Goal: Transaction & Acquisition: Purchase product/service

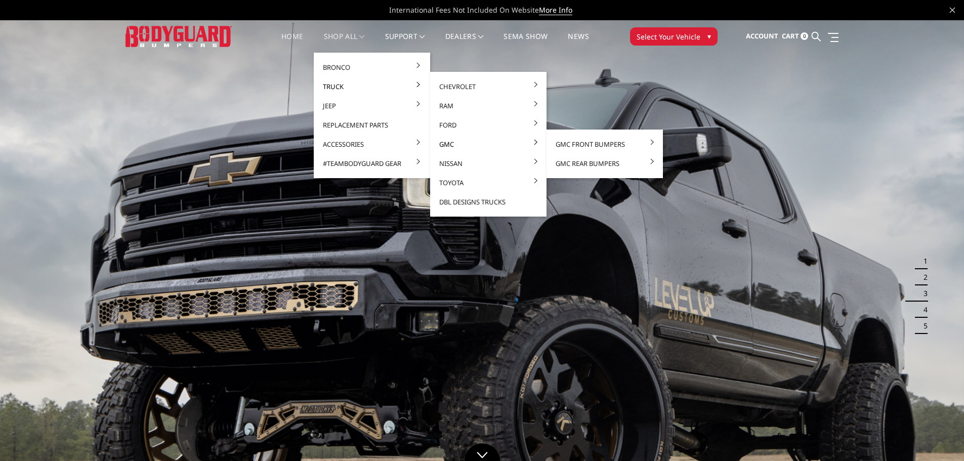
click at [455, 143] on link "GMC" at bounding box center [488, 144] width 108 height 19
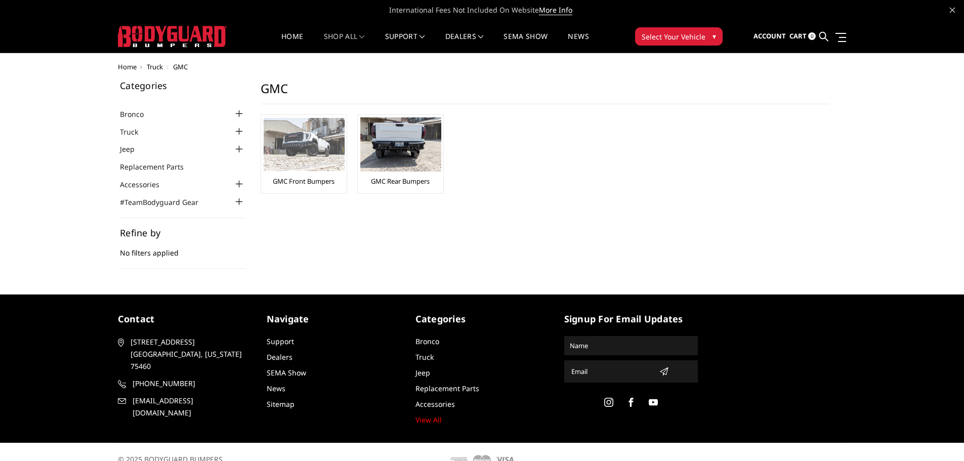
click at [326, 169] on div "GMC Front Bumpers" at bounding box center [304, 153] width 80 height 73
click at [294, 180] on link "GMC Front Bumpers" at bounding box center [304, 181] width 62 height 9
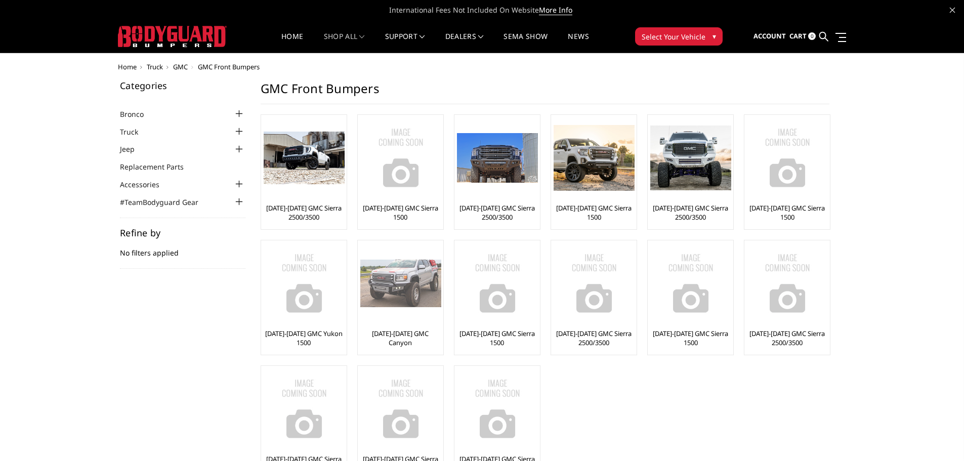
click at [394, 292] on img at bounding box center [400, 283] width 81 height 48
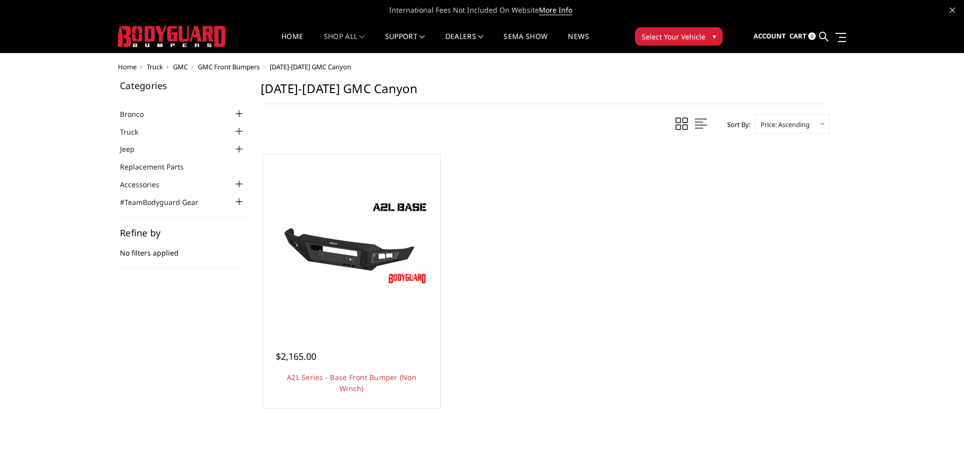
scroll to position [51, 0]
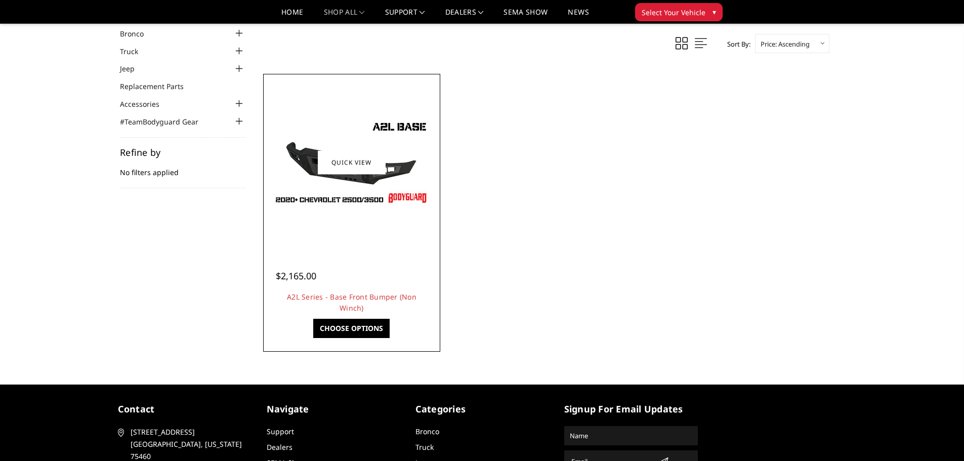
click at [354, 335] on link "Choose Options" at bounding box center [351, 328] width 76 height 19
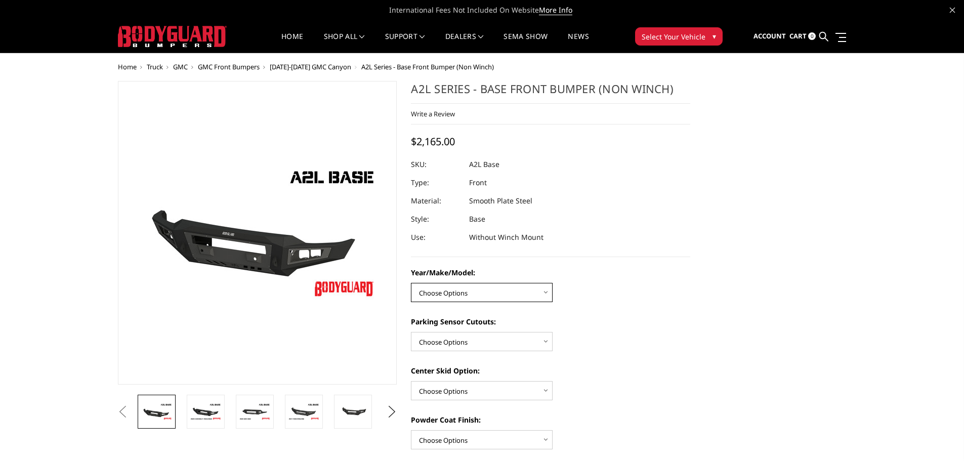
click at [485, 294] on select "Choose Options Chevrolet 15-19 2500/3500 Chevrolet 19-21 1500 Chevrolet 15-20 […" at bounding box center [482, 292] width 142 height 19
select select "4332"
click at [411, 283] on select "Choose Options Chevrolet 15-19 2500/3500 Chevrolet 19-21 1500 Chevrolet 15-20 […" at bounding box center [482, 292] width 142 height 19
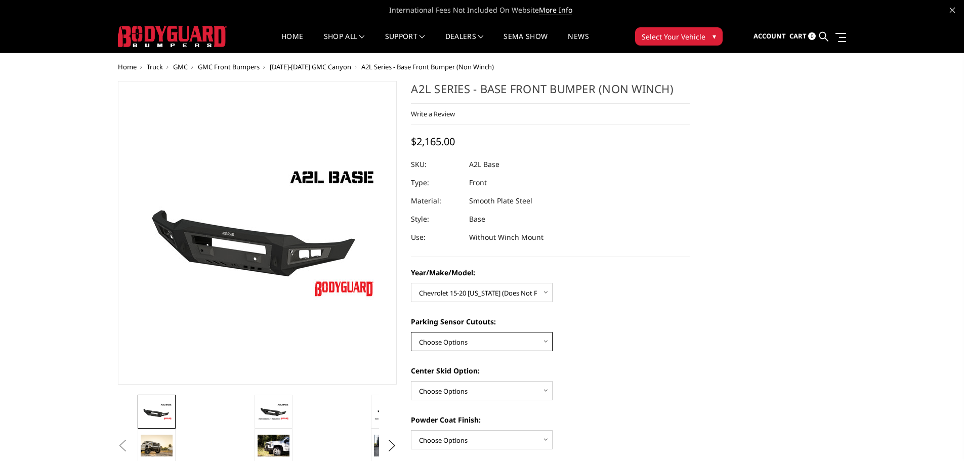
click at [479, 345] on select "Choose Options Yes - With Parking Sensor Cutouts No - Without Parking Sensor Cu…" at bounding box center [482, 341] width 142 height 19
select select "4329"
click at [411, 332] on select "Choose Options Yes - With Parking Sensor Cutouts No - Without Parking Sensor Cu…" at bounding box center [482, 341] width 142 height 19
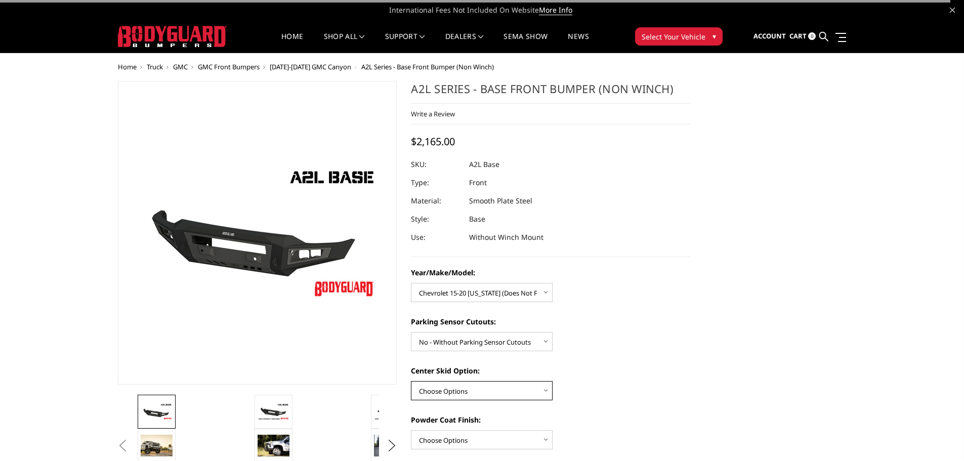
click at [488, 389] on select "Choose Options Single Light Bar Cutout" at bounding box center [482, 390] width 142 height 19
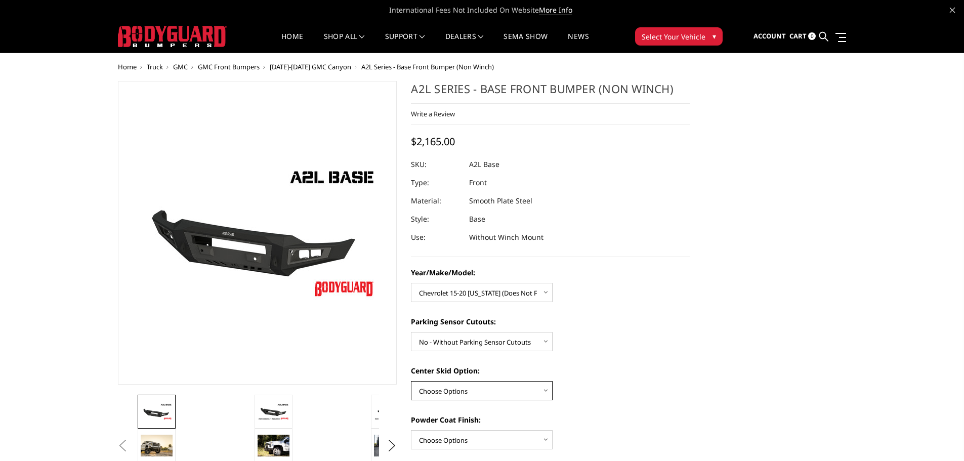
select select "4304"
click at [411, 381] on select "Choose Options Single Light Bar Cutout" at bounding box center [482, 390] width 142 height 19
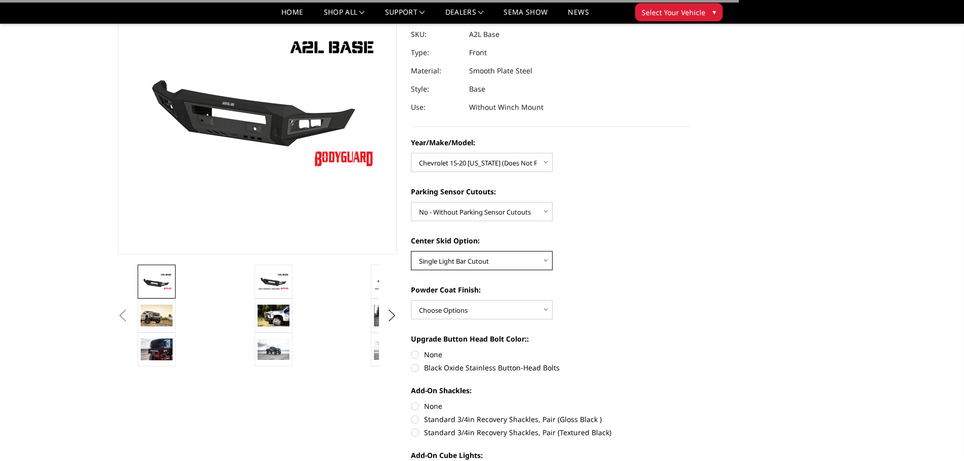
scroll to position [101, 0]
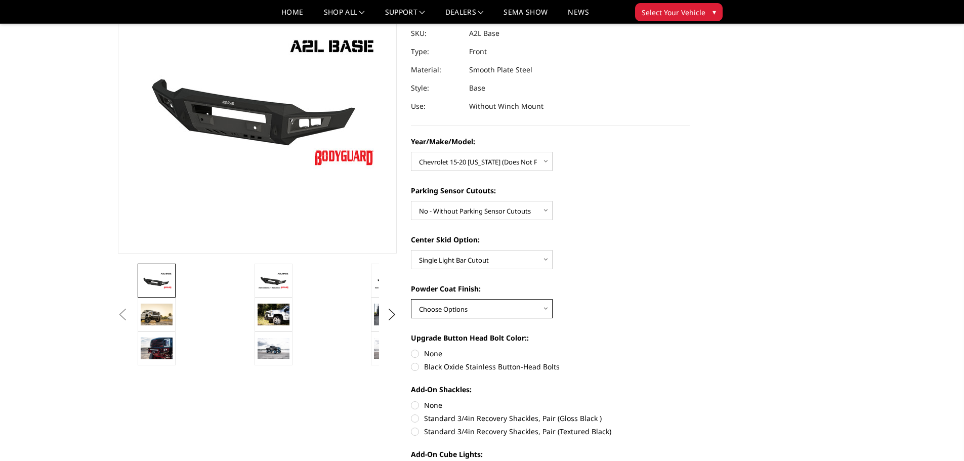
click at [487, 309] on select "Choose Options Bare metal (included) Texture Black Powder Coat" at bounding box center [482, 308] width 142 height 19
select select "4285"
click at [411, 299] on select "Choose Options Bare metal (included) Texture Black Powder Coat" at bounding box center [482, 308] width 142 height 19
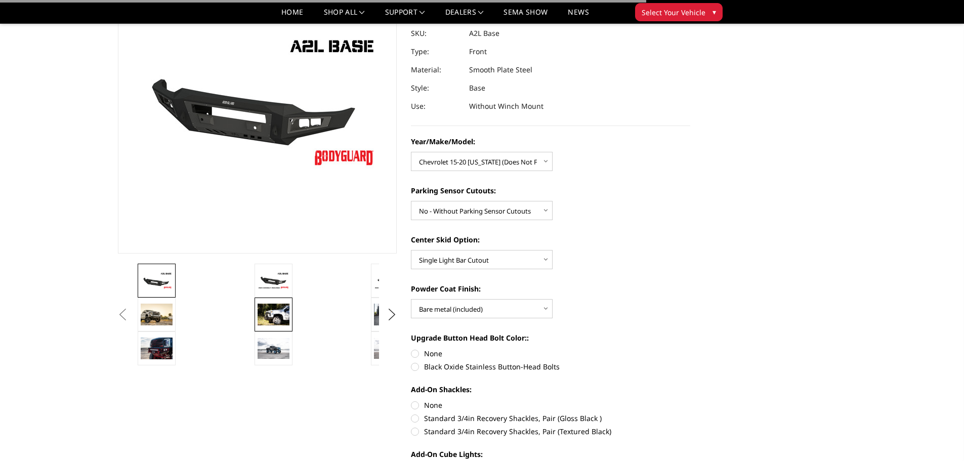
click at [274, 315] on img at bounding box center [273, 313] width 32 height 21
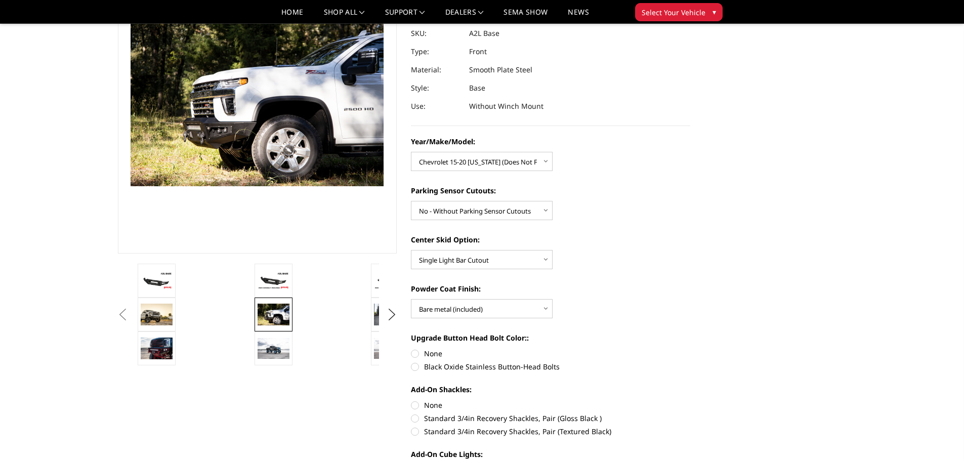
scroll to position [88, 0]
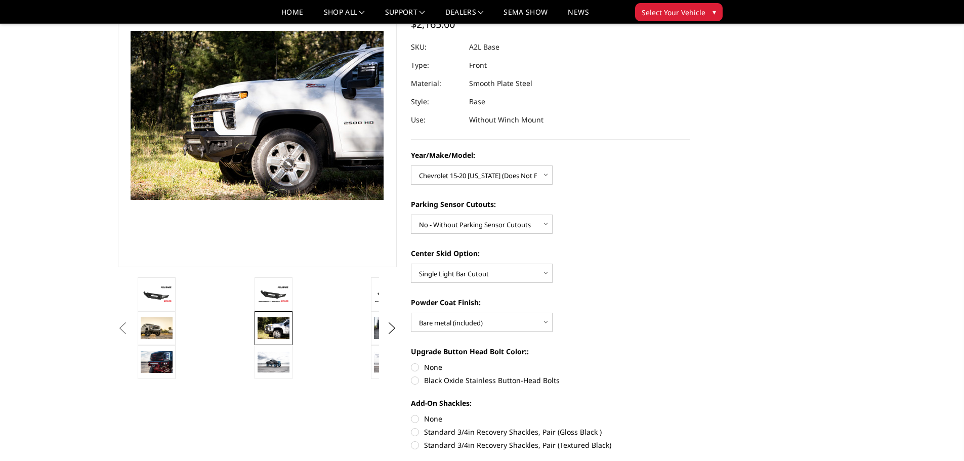
click at [131, 324] on button "Previous" at bounding box center [122, 328] width 15 height 15
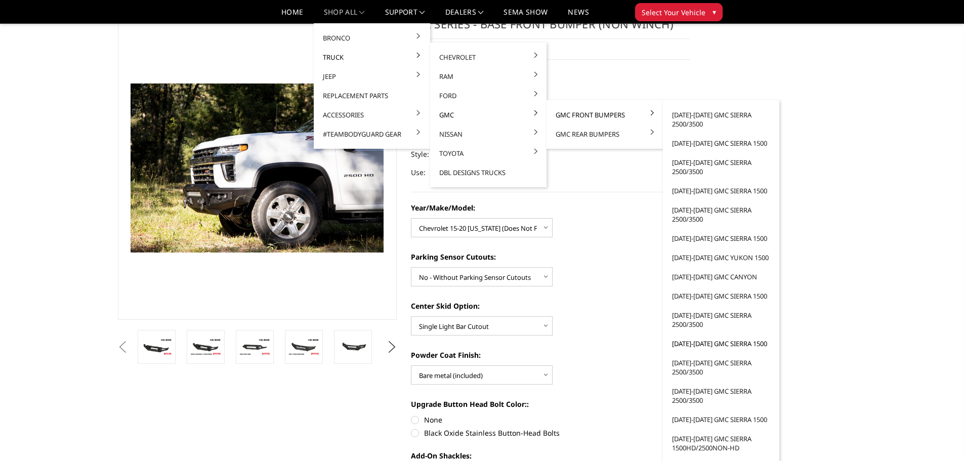
scroll to position [51, 0]
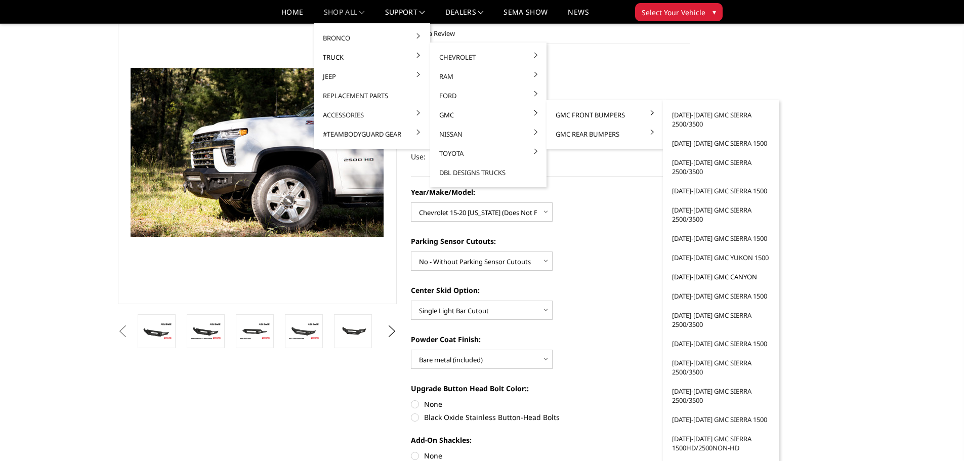
click at [711, 278] on link "[DATE]-[DATE] GMC Canyon" at bounding box center [721, 276] width 108 height 19
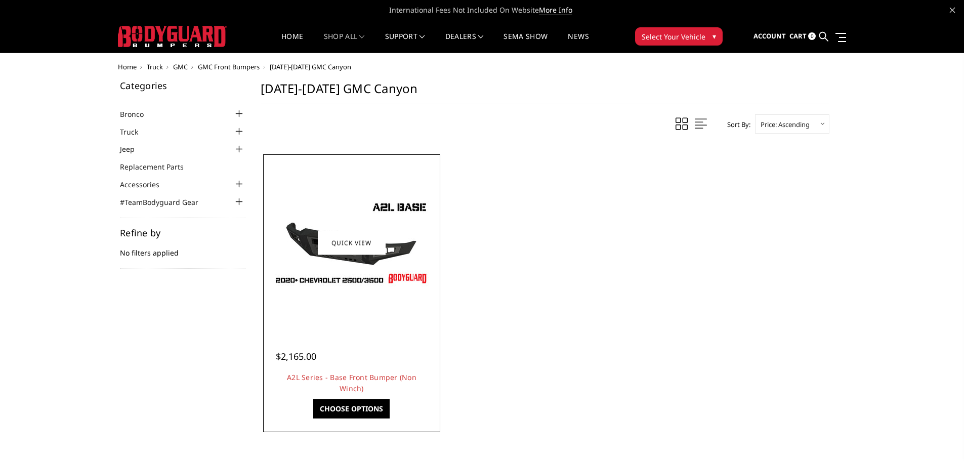
click at [381, 263] on img at bounding box center [352, 242] width 162 height 91
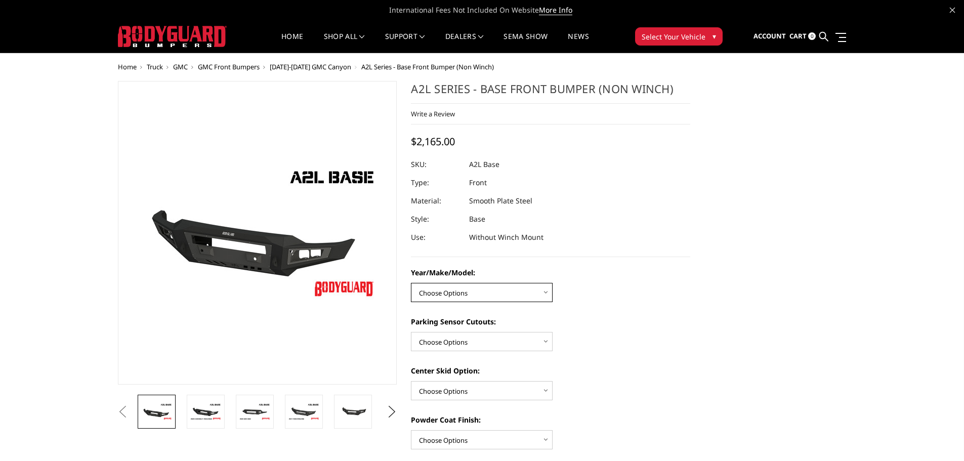
click at [460, 300] on select "Choose Options Chevrolet 15-19 2500/3500 Chevrolet 19-21 1500 Chevrolet 15-20 […" at bounding box center [482, 292] width 142 height 19
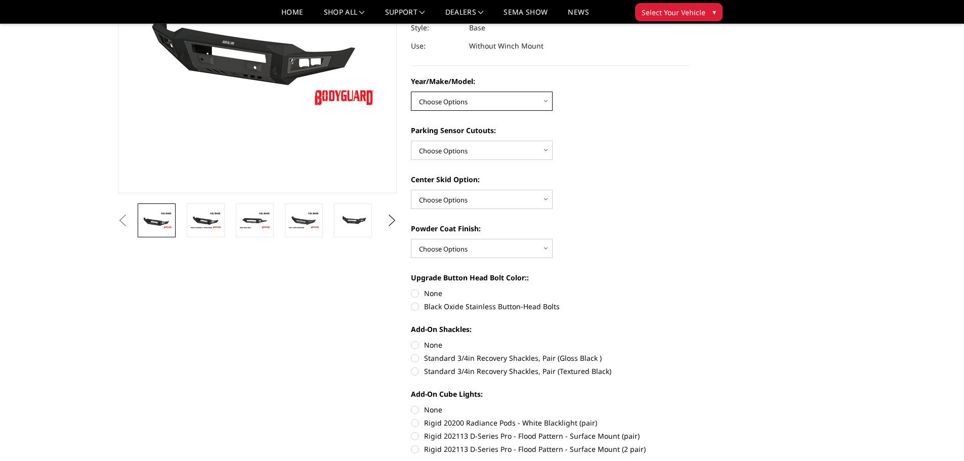
scroll to position [152, 0]
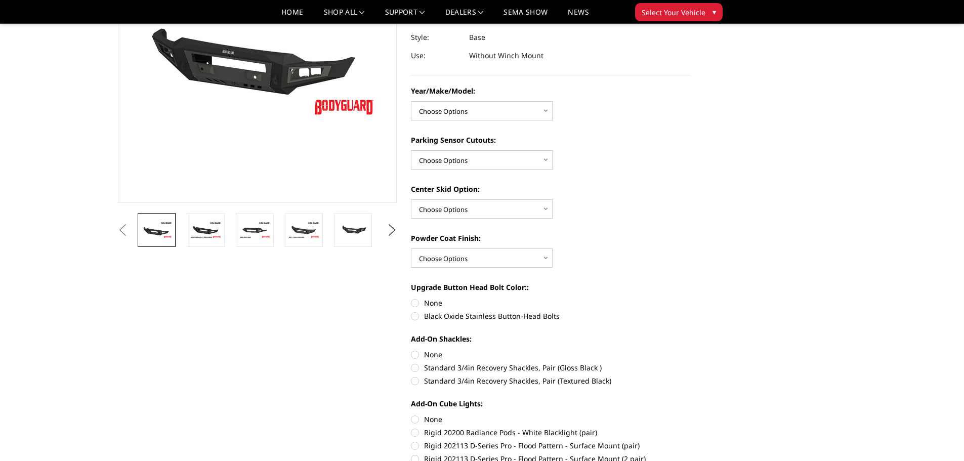
click at [685, 14] on span "Select Your Vehicle" at bounding box center [673, 12] width 64 height 11
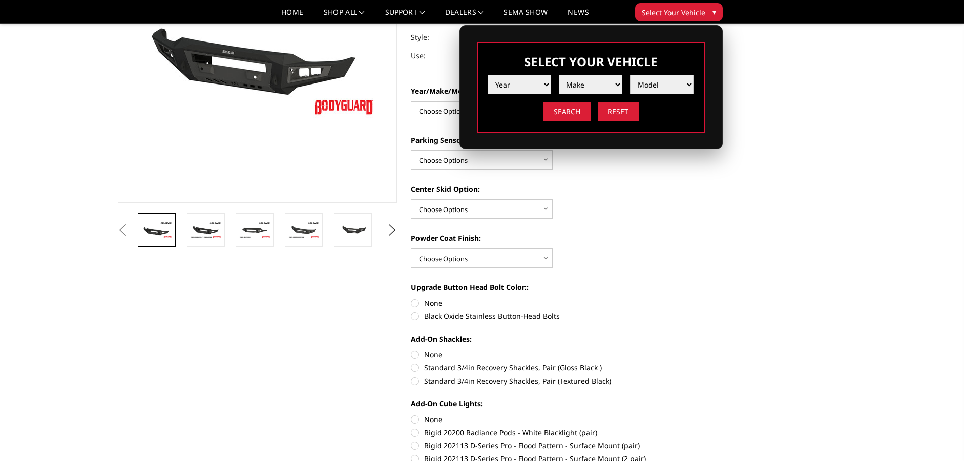
click at [521, 74] on li "Year [DATE] 2024 2023 2022 2021 2020 2019 2018 2017 2016 2015 2014 2013 2012 20…" at bounding box center [515, 80] width 71 height 27
click at [519, 78] on select "Year [DATE] 2024 2023 2022 2021 2020 2019 2018 2017 2016 2015 2014 2013 2012 20…" at bounding box center [520, 84] width 64 height 19
select select "yr_2021"
click at [488, 75] on select "Year [DATE] 2024 2023 2022 2021 2020 2019 2018 2017 2016 2015 2014 2013 2012 20…" at bounding box center [520, 84] width 64 height 19
click at [567, 86] on select "Make Chevrolet Ford GMC Ram Toyota" at bounding box center [590, 84] width 64 height 19
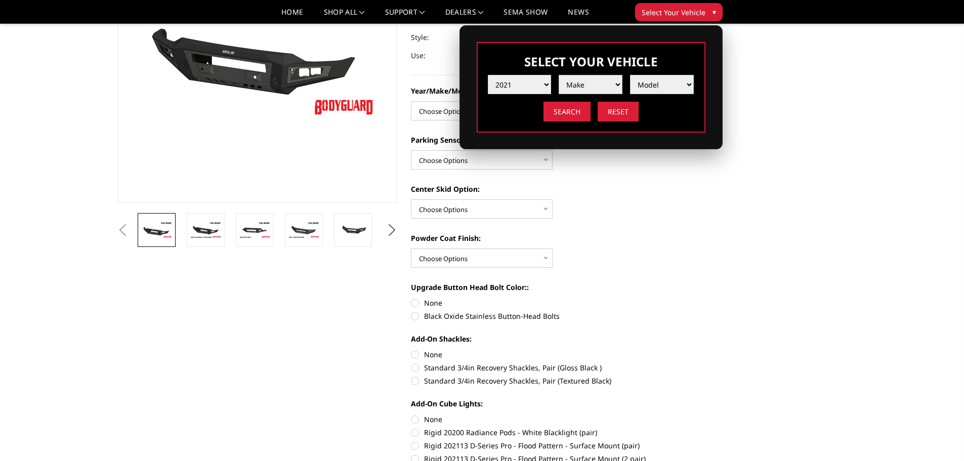
select select "mk_gmc"
click at [558, 75] on select "Make Chevrolet Ford GMC Ram Toyota" at bounding box center [590, 84] width 64 height 19
click at [652, 89] on select "Model Sierra 1500 Sierra 2500 / 3500" at bounding box center [662, 84] width 64 height 19
